Goal: Task Accomplishment & Management: Use online tool/utility

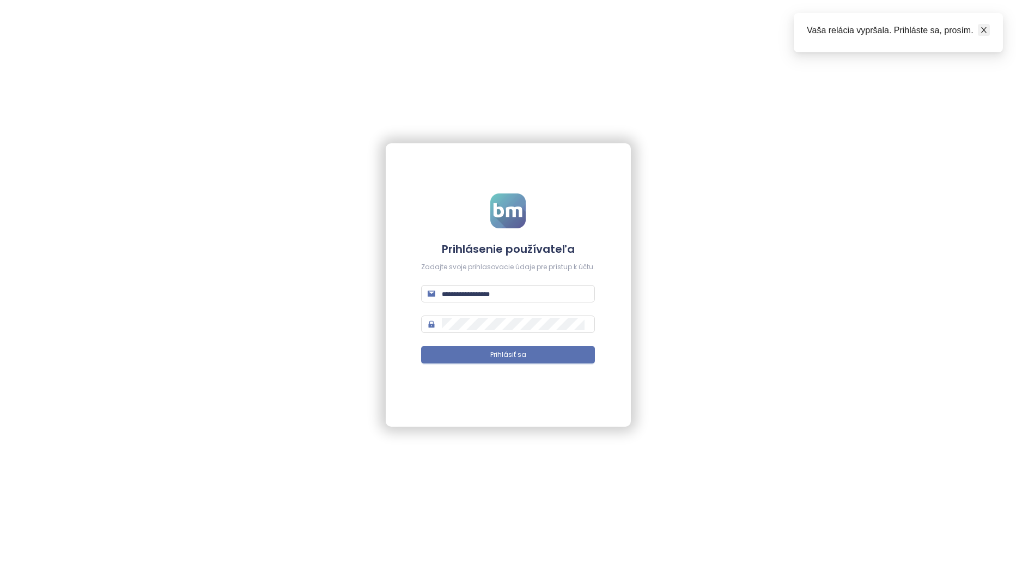
type input "**********"
click at [984, 31] on icon "close" at bounding box center [984, 30] width 8 height 8
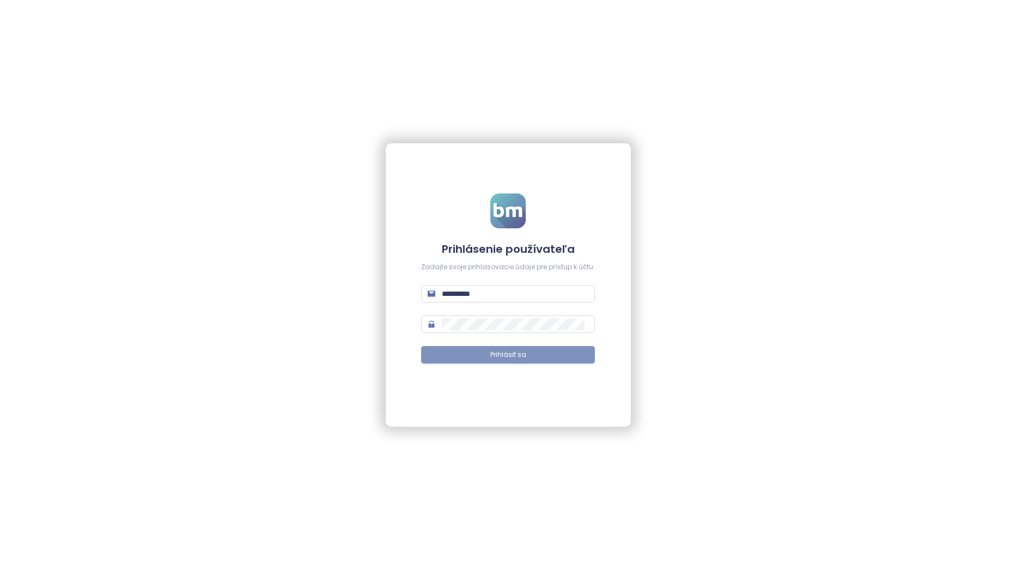
click at [517, 361] on button "Prihlásiť sa" at bounding box center [508, 354] width 174 height 17
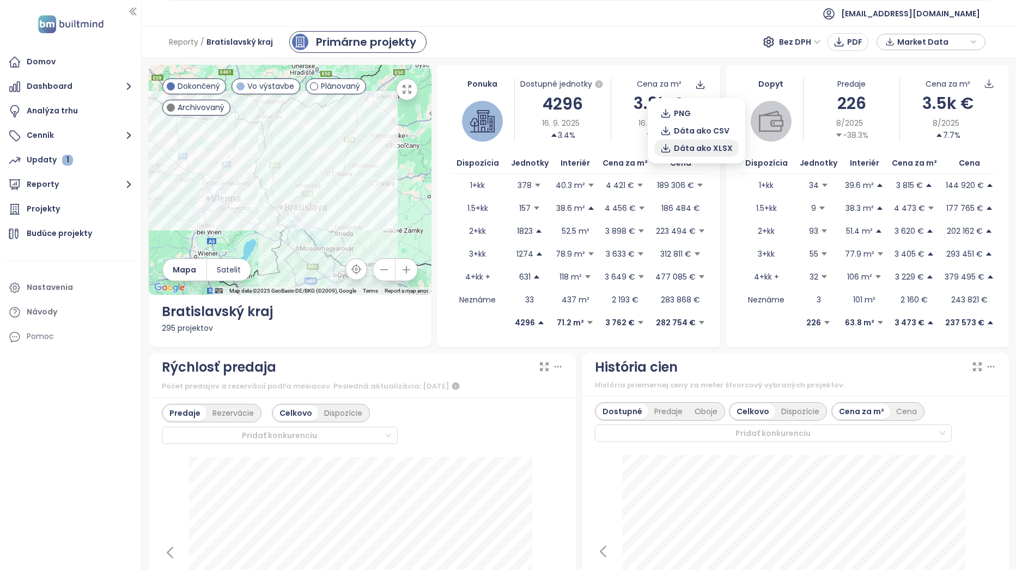
click at [697, 148] on span "Dáta ako XLSX" at bounding box center [703, 148] width 59 height 12
click at [588, 21] on ul "[EMAIL_ADDRESS][DOMAIN_NAME]" at bounding box center [579, 13] width 820 height 27
click at [87, 185] on button "Reporty" at bounding box center [70, 185] width 130 height 22
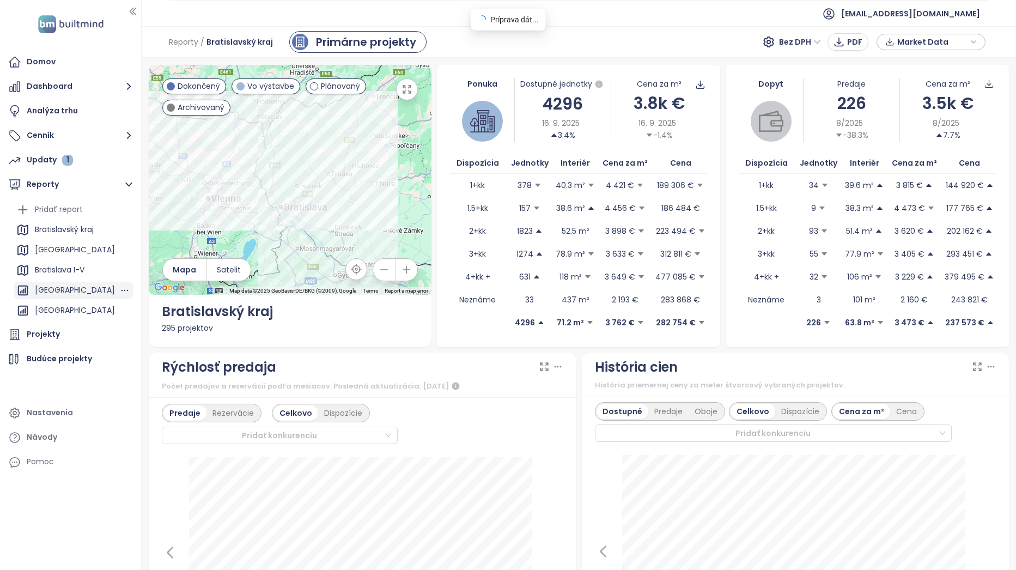
click at [84, 285] on div "[GEOGRAPHIC_DATA]" at bounding box center [75, 290] width 80 height 14
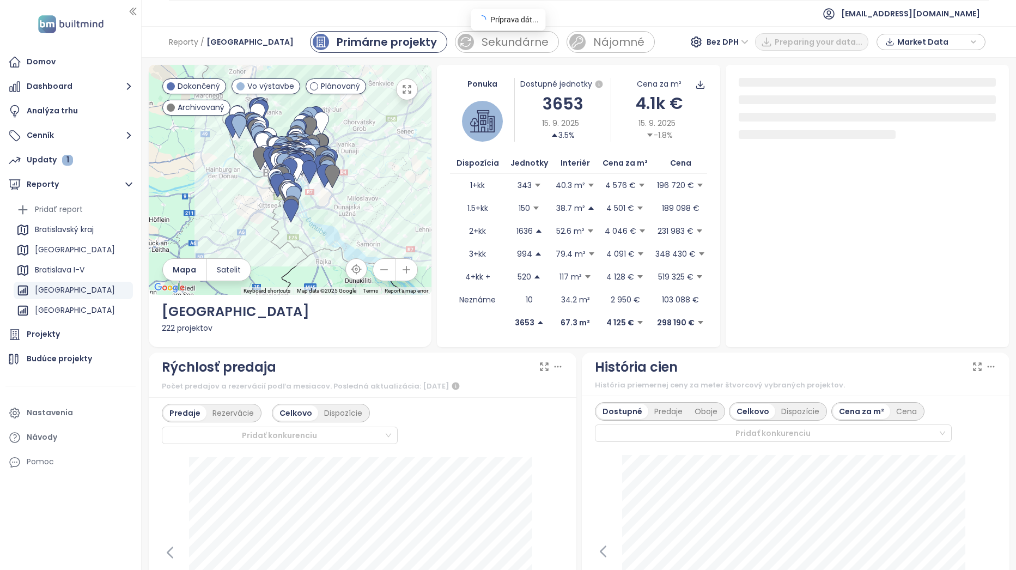
click at [738, 42] on span "Bez DPH" at bounding box center [727, 42] width 42 height 16
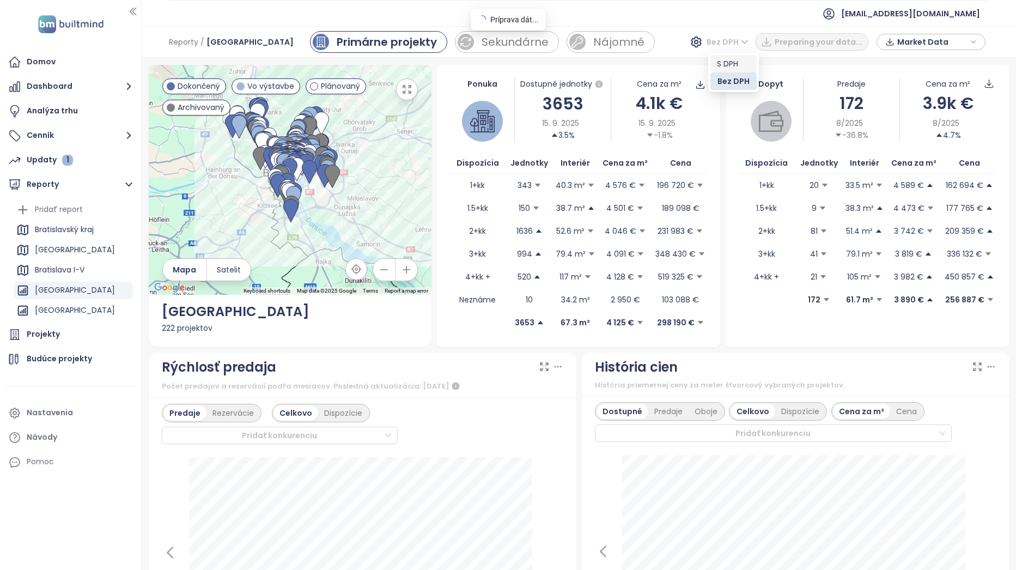
click at [743, 64] on div "S DPH" at bounding box center [733, 64] width 33 height 12
click at [711, 146] on span "Dáta ako XLSX" at bounding box center [703, 148] width 59 height 12
